Goal: Find specific page/section: Find specific page/section

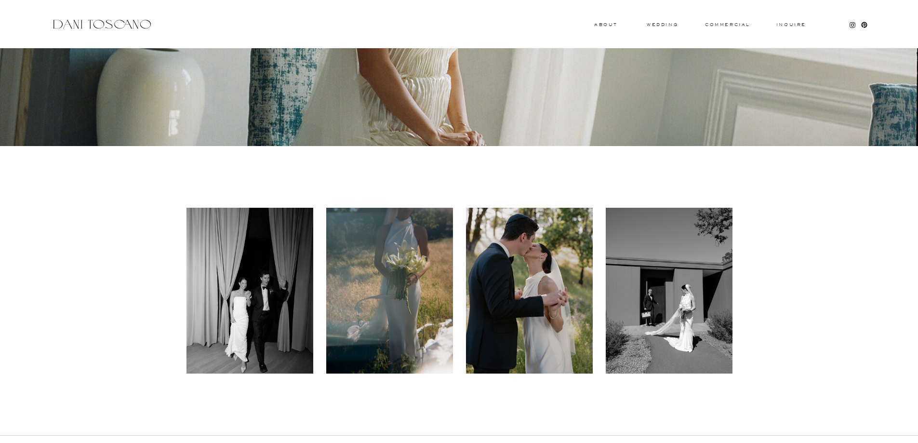
scroll to position [386, 0]
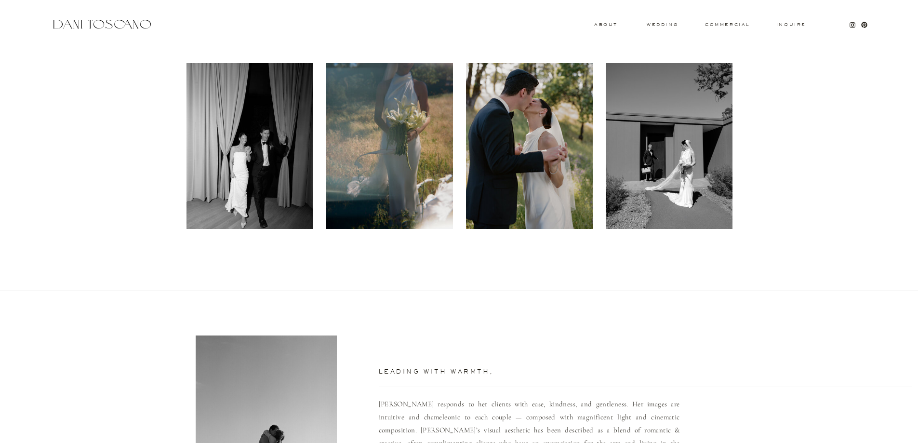
click at [262, 130] on div at bounding box center [250, 146] width 127 height 166
click at [659, 25] on h3 "wedding" at bounding box center [662, 24] width 31 height 3
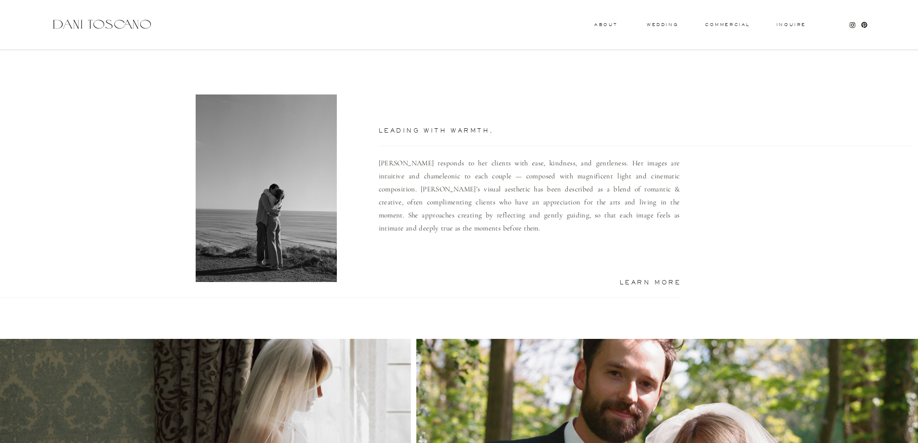
scroll to position [782, 0]
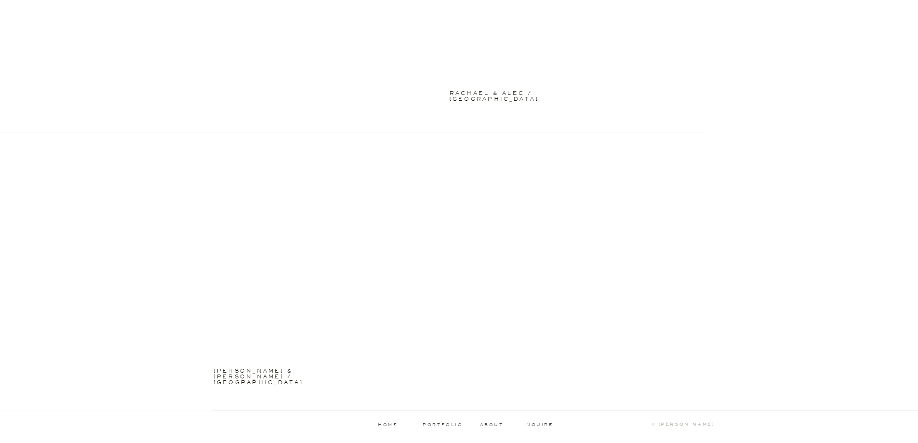
scroll to position [2419, 0]
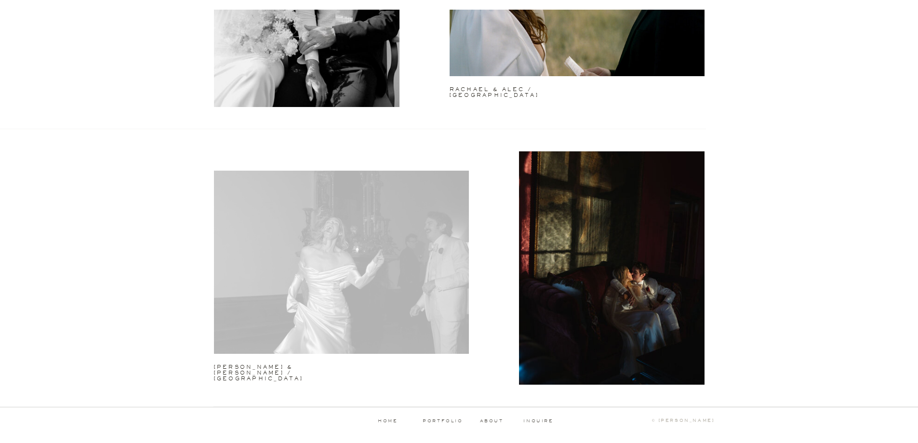
click at [335, 222] on div at bounding box center [341, 262] width 255 height 183
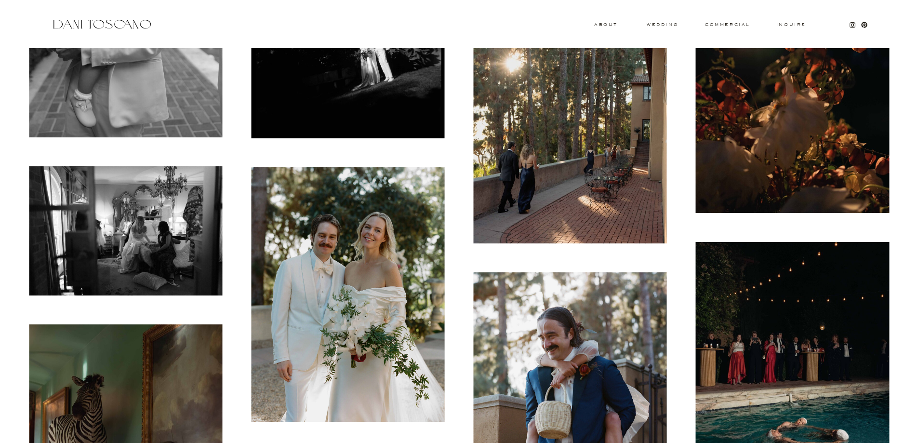
scroll to position [2362, 0]
